Goal: Information Seeking & Learning: Compare options

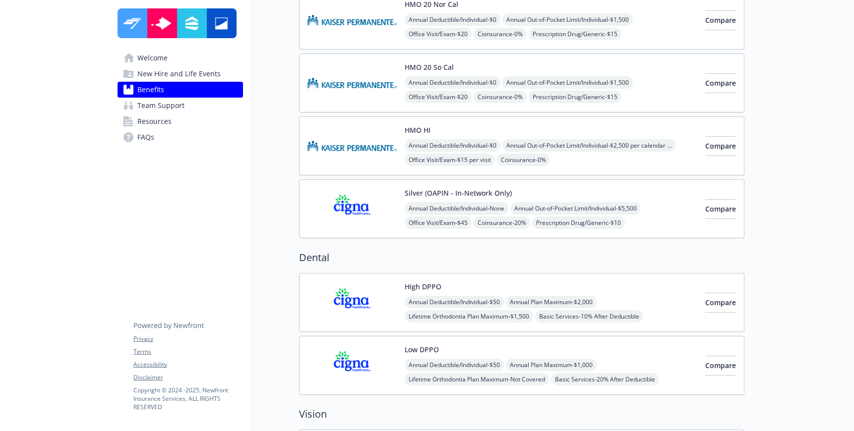
scroll to position [315, 0]
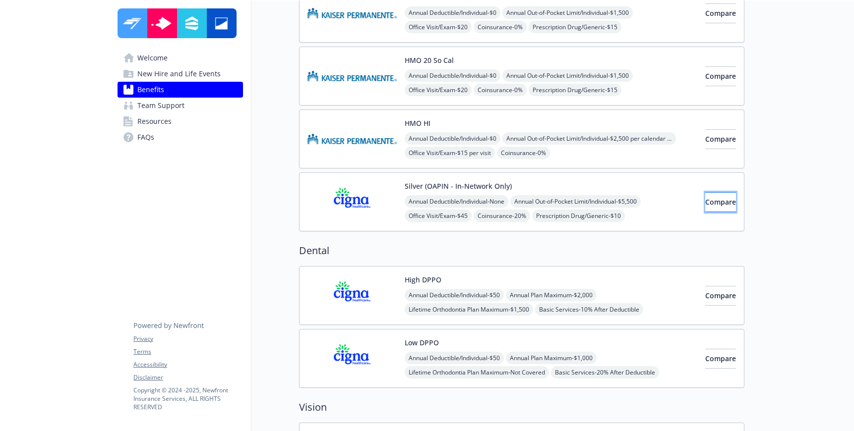
click at [709, 201] on span "Compare" at bounding box center [720, 201] width 31 height 9
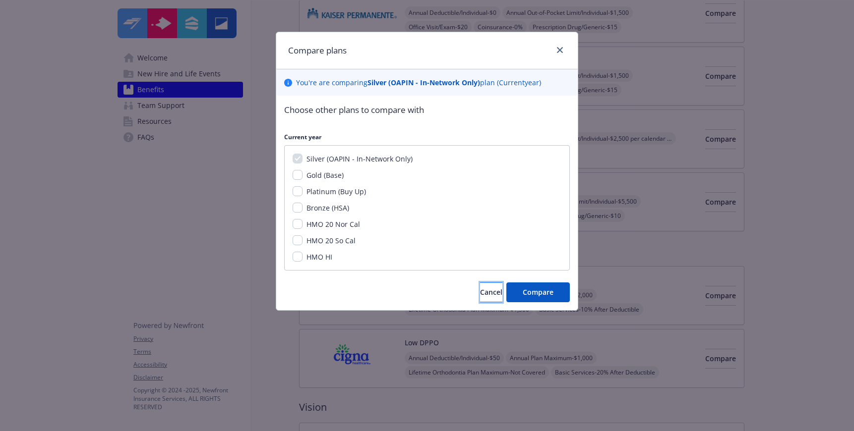
click at [480, 290] on span "Cancel" at bounding box center [491, 292] width 22 height 9
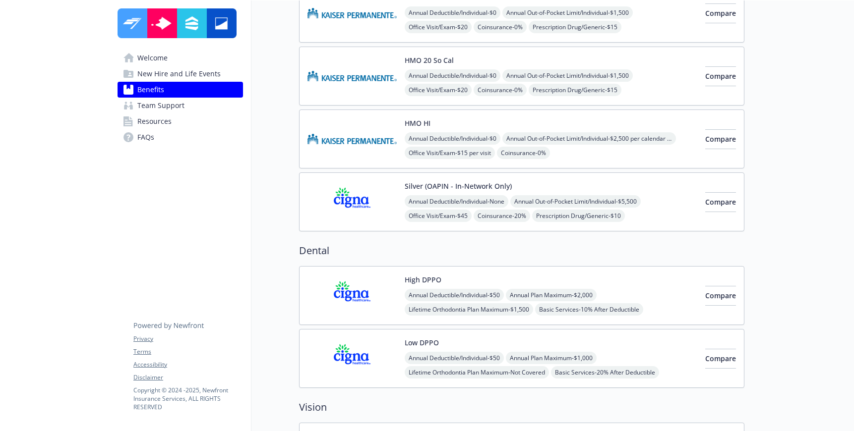
scroll to position [0, 0]
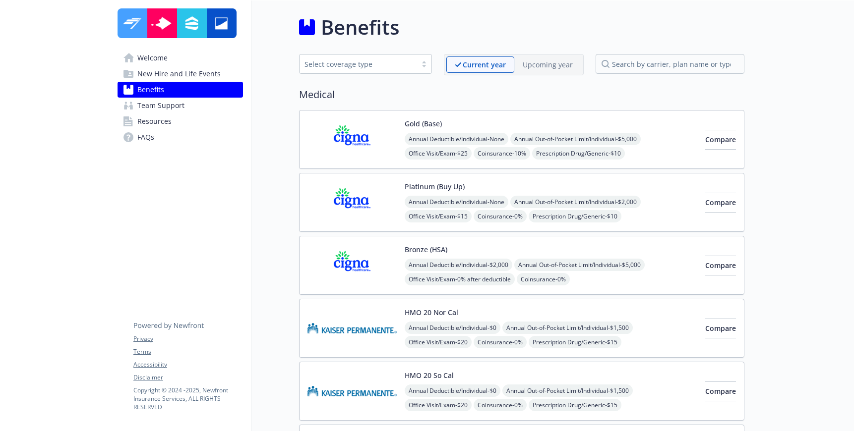
click at [425, 66] on div at bounding box center [424, 64] width 15 height 8
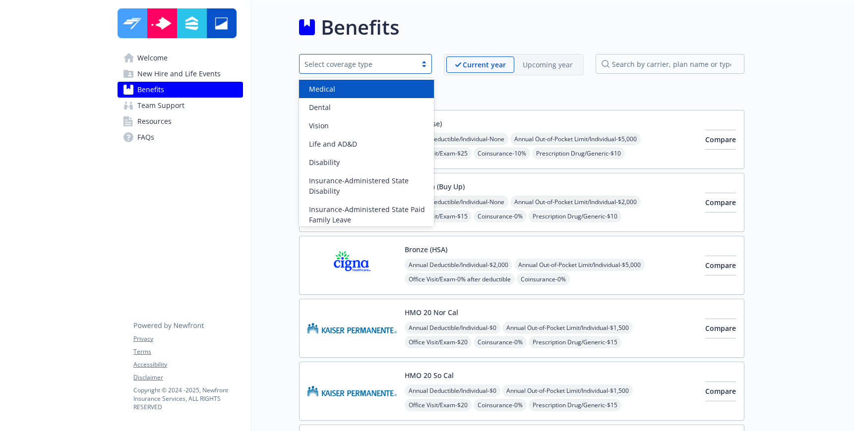
click at [400, 90] on div "Medical" at bounding box center [366, 89] width 123 height 10
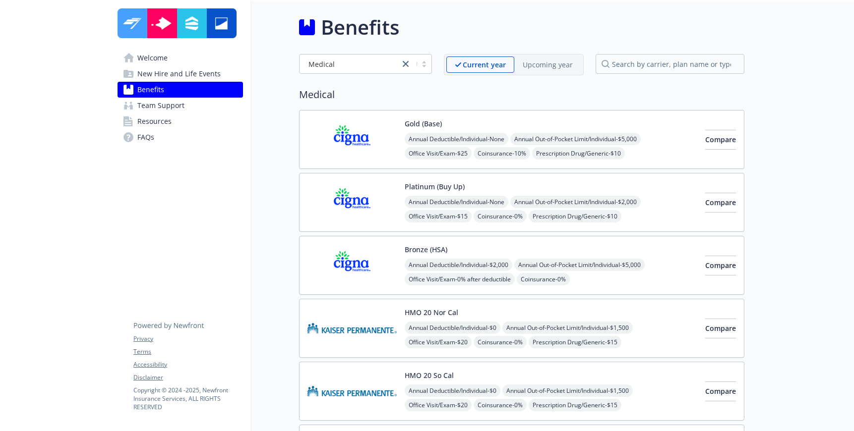
click at [554, 69] on p "Upcoming year" at bounding box center [548, 65] width 50 height 10
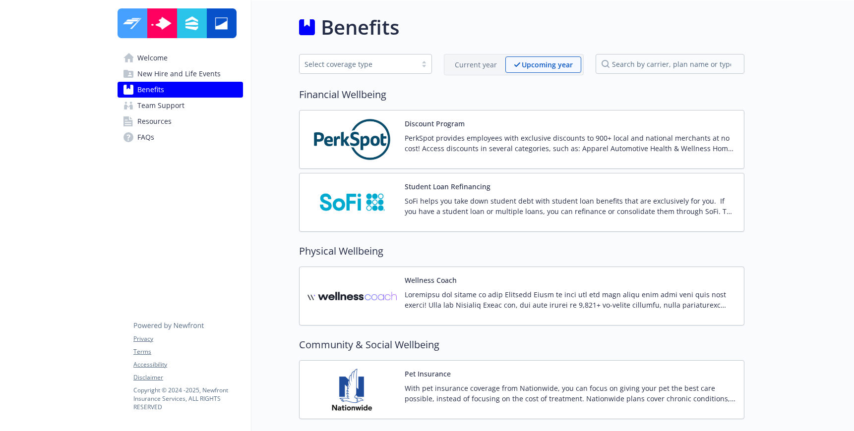
click at [478, 63] on p "Current year" at bounding box center [476, 65] width 42 height 10
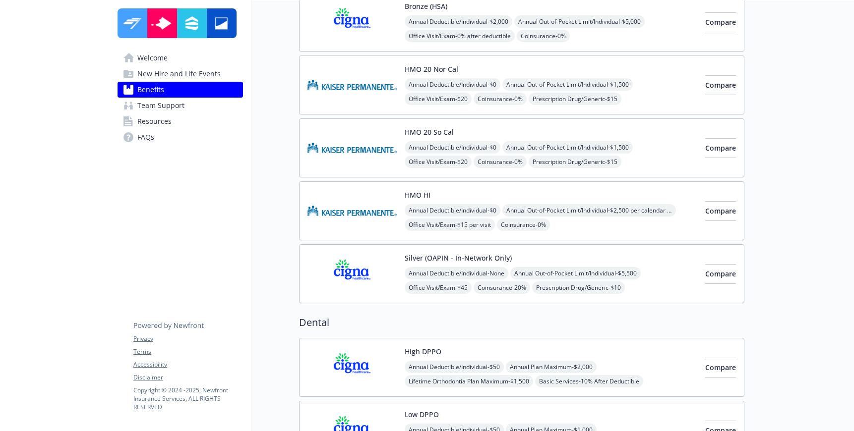
scroll to position [246, 0]
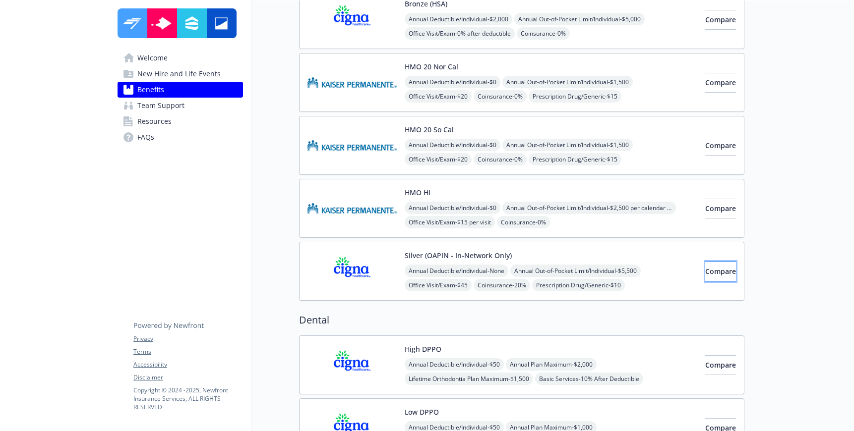
click at [705, 279] on button "Compare" at bounding box center [720, 272] width 31 height 20
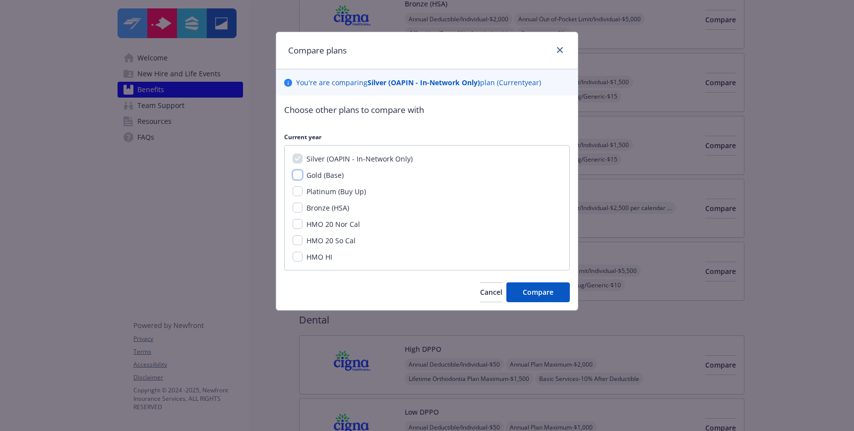
click at [299, 175] on input "Gold (Base)" at bounding box center [298, 175] width 10 height 10
checkbox input "true"
click at [535, 297] on span "Compare" at bounding box center [538, 292] width 31 height 9
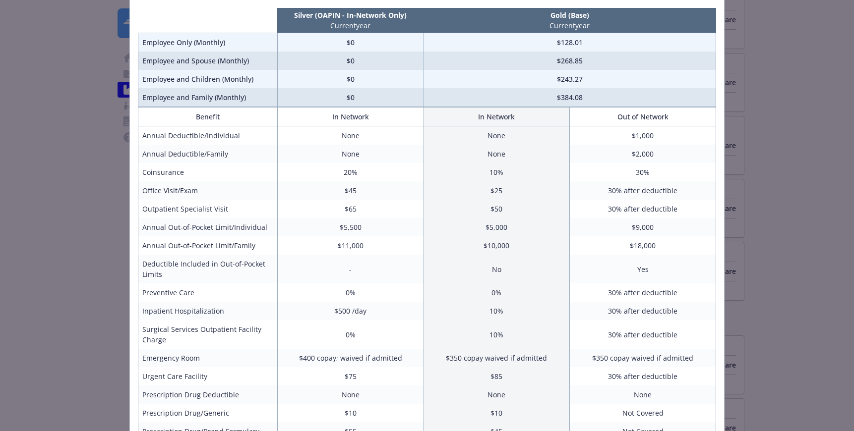
scroll to position [58, 0]
